Goal: Navigation & Orientation: Find specific page/section

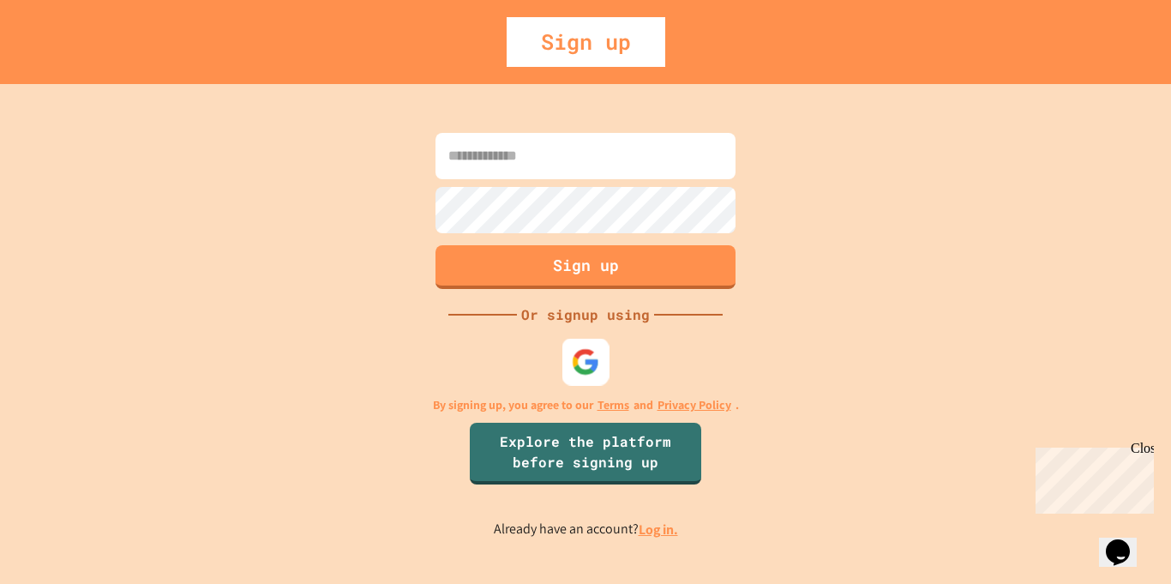
click at [587, 374] on img at bounding box center [586, 361] width 28 height 28
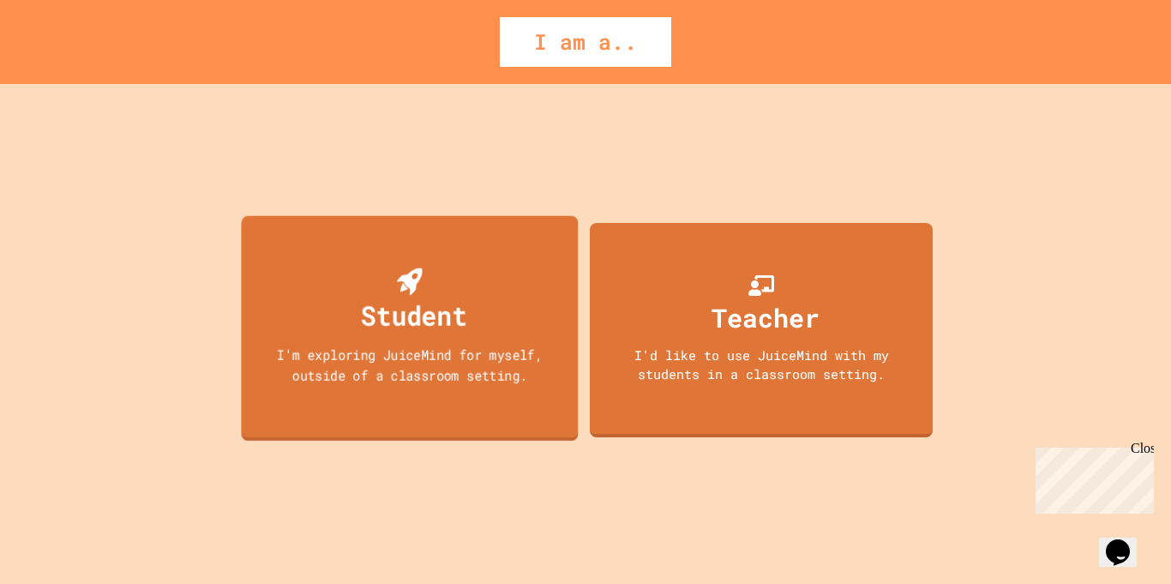
click at [466, 399] on div "Student I'm exploring JuiceMind for myself, outside of a classroom setting." at bounding box center [409, 327] width 337 height 225
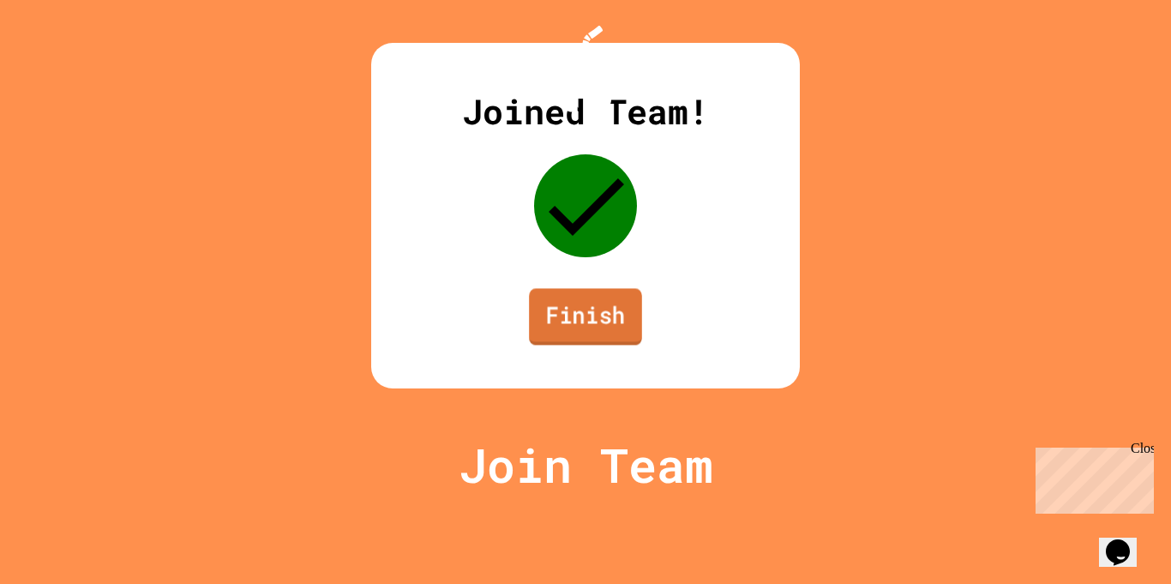
click at [557, 344] on link "Finish" at bounding box center [585, 316] width 113 height 57
